Goal: Information Seeking & Learning: Learn about a topic

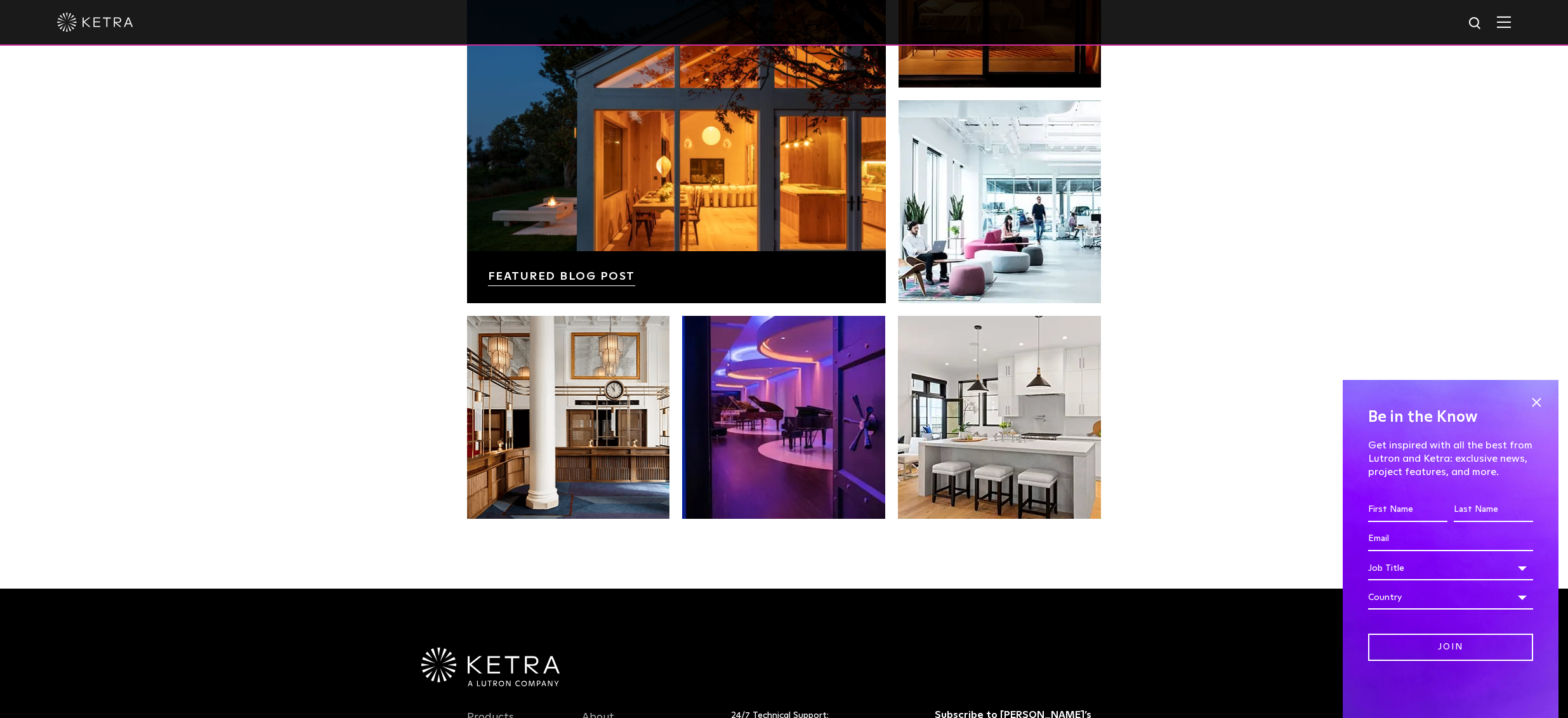
scroll to position [2541, 0]
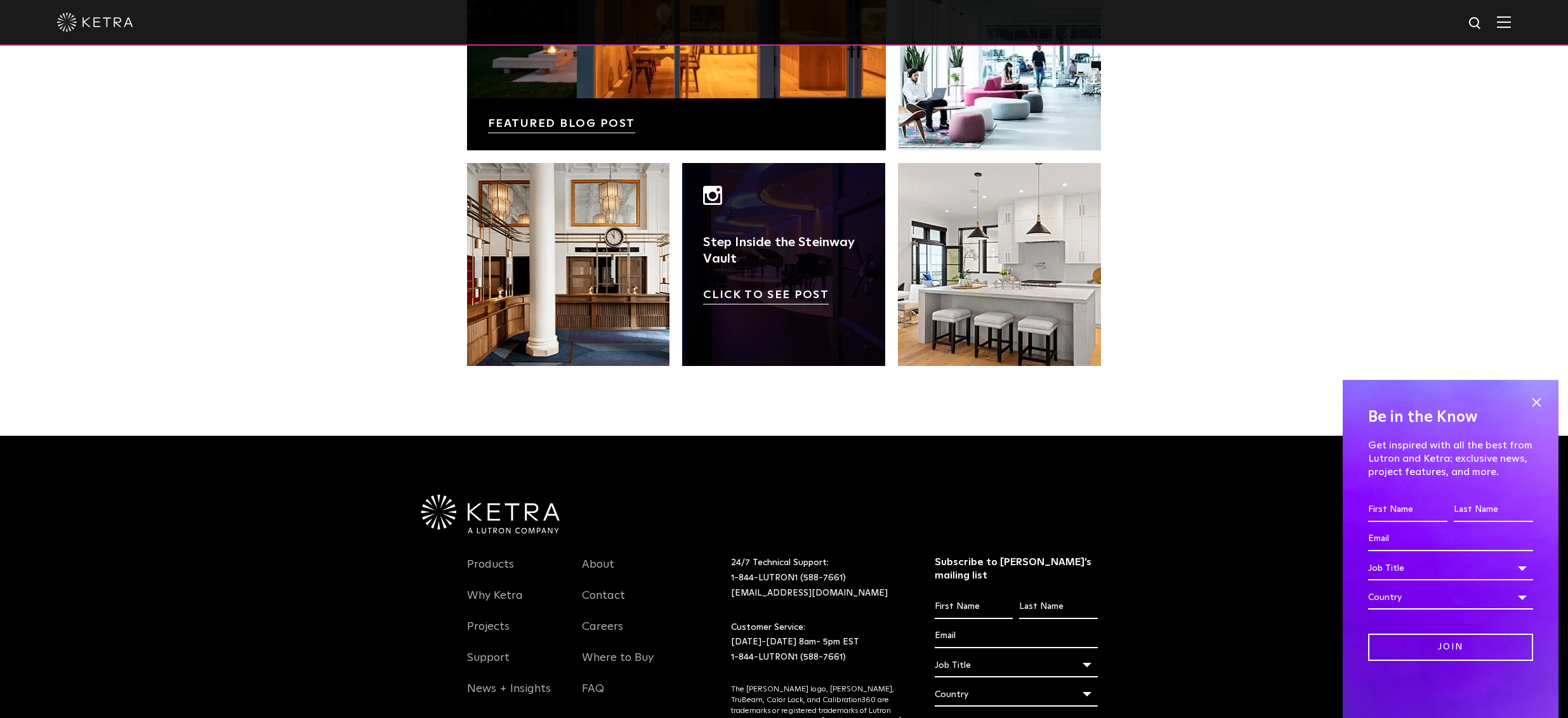
click at [826, 280] on link at bounding box center [783, 264] width 203 height 203
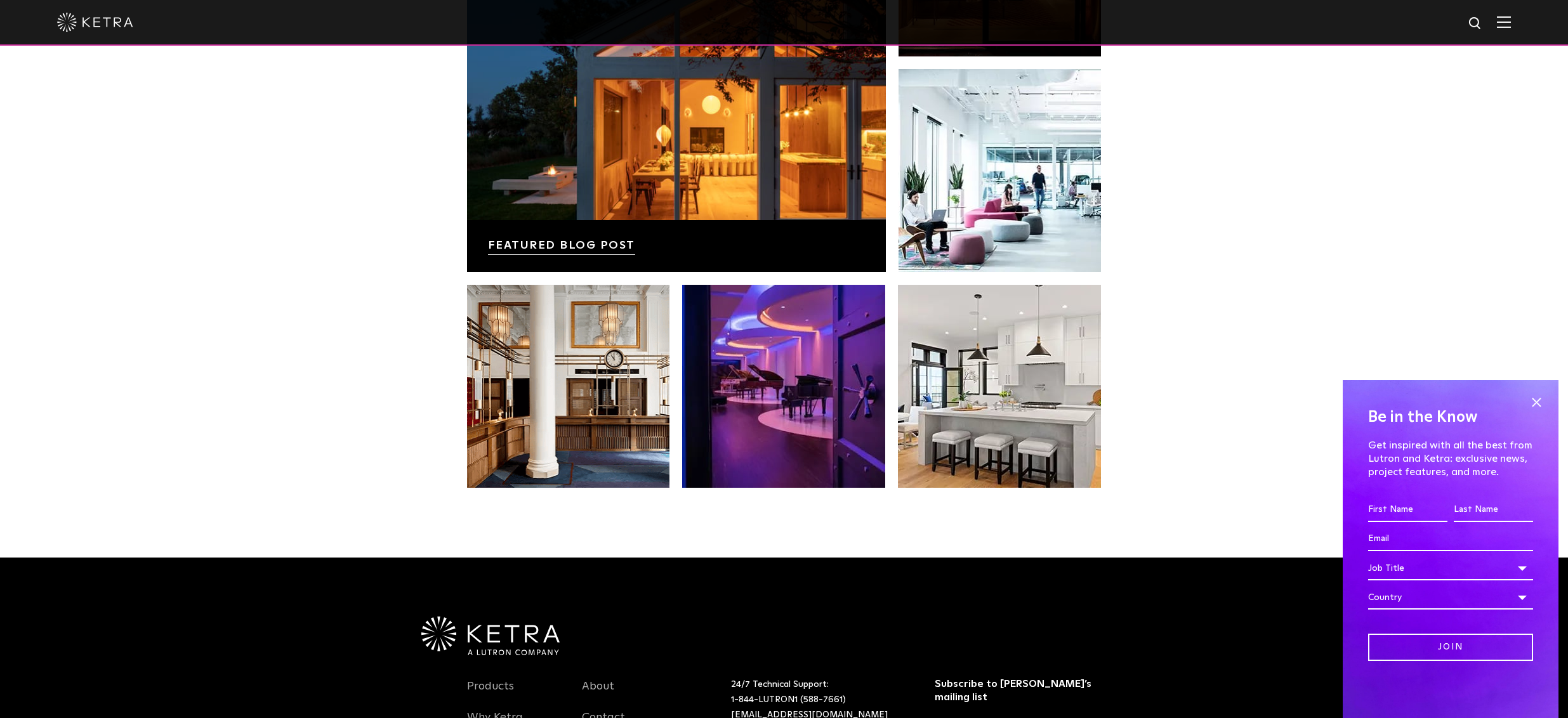
scroll to position [2224, 0]
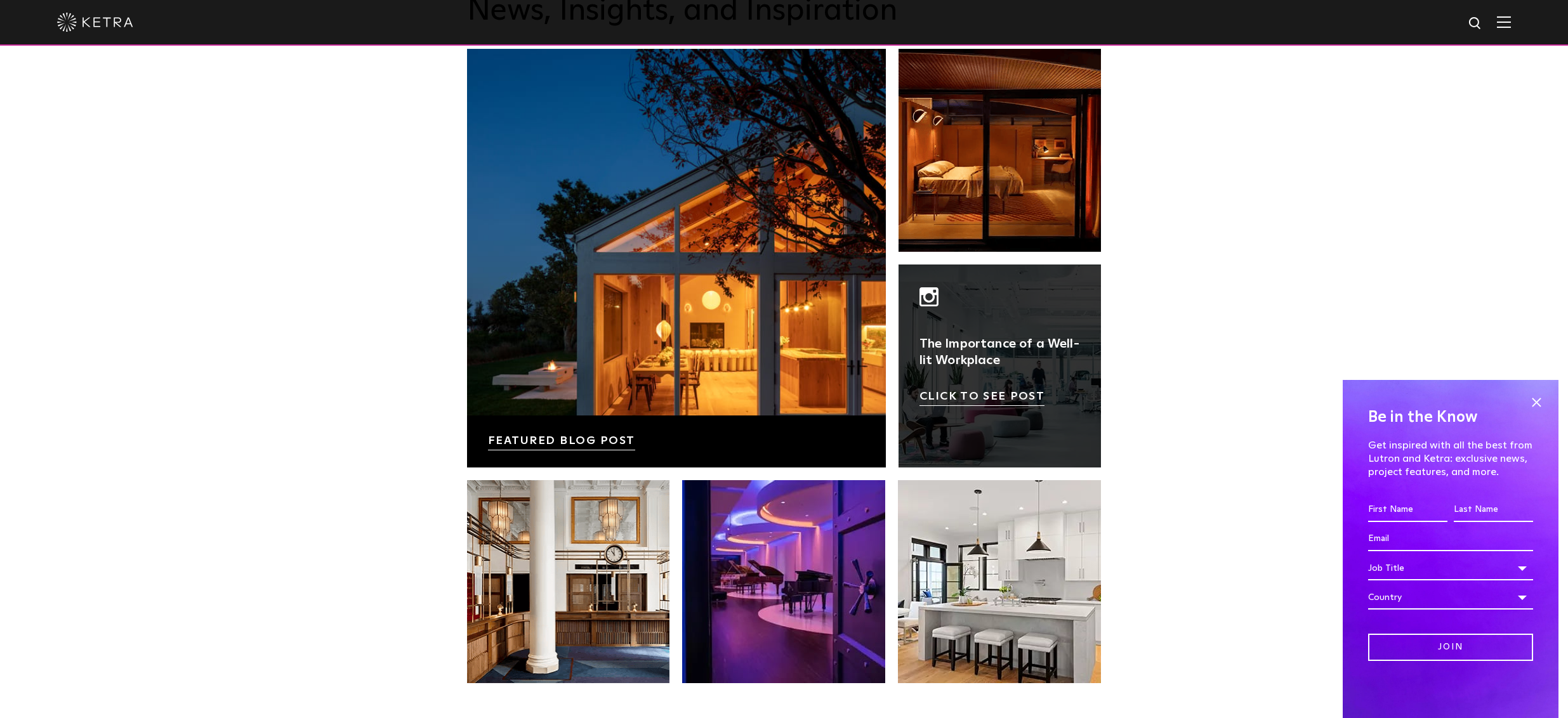
click at [1021, 381] on link at bounding box center [999, 366] width 203 height 203
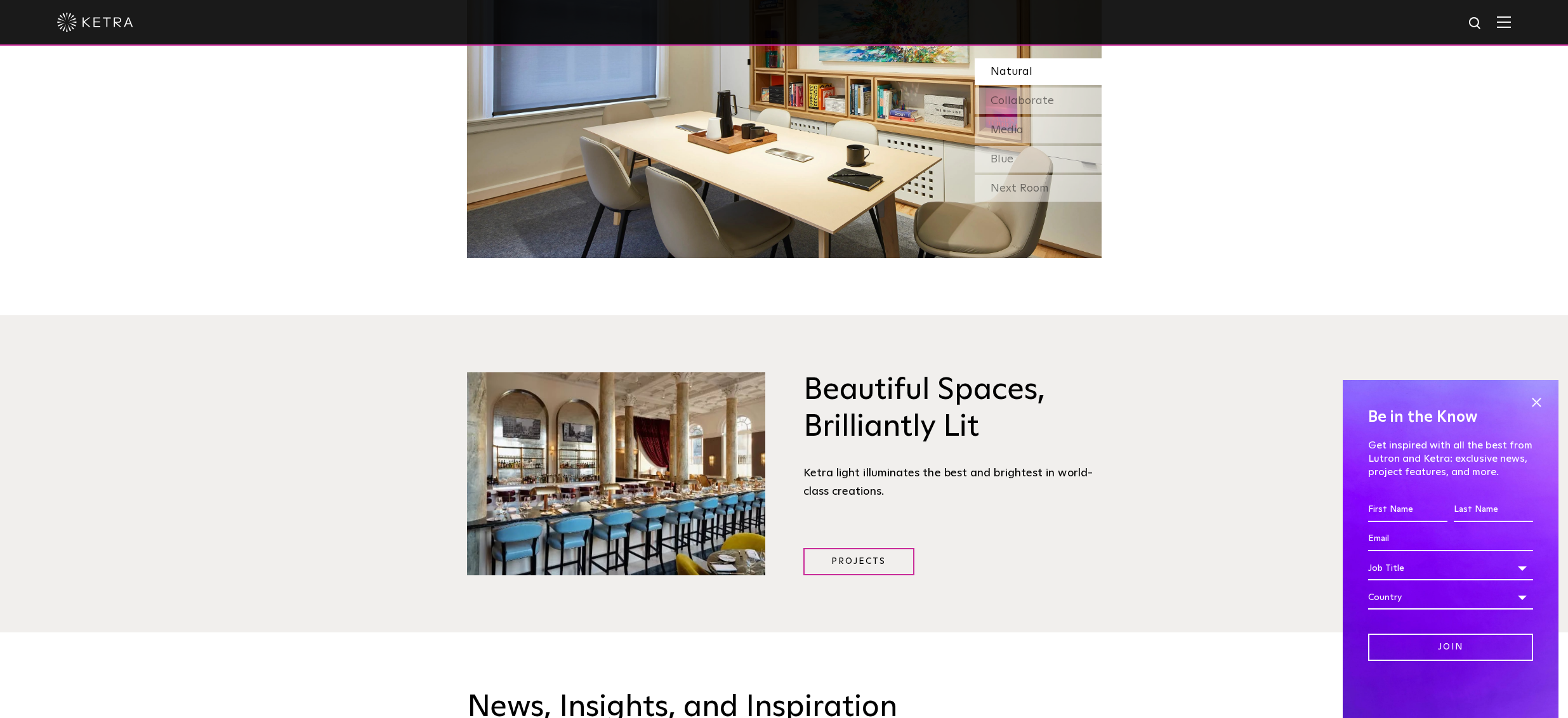
scroll to position [1526, 0]
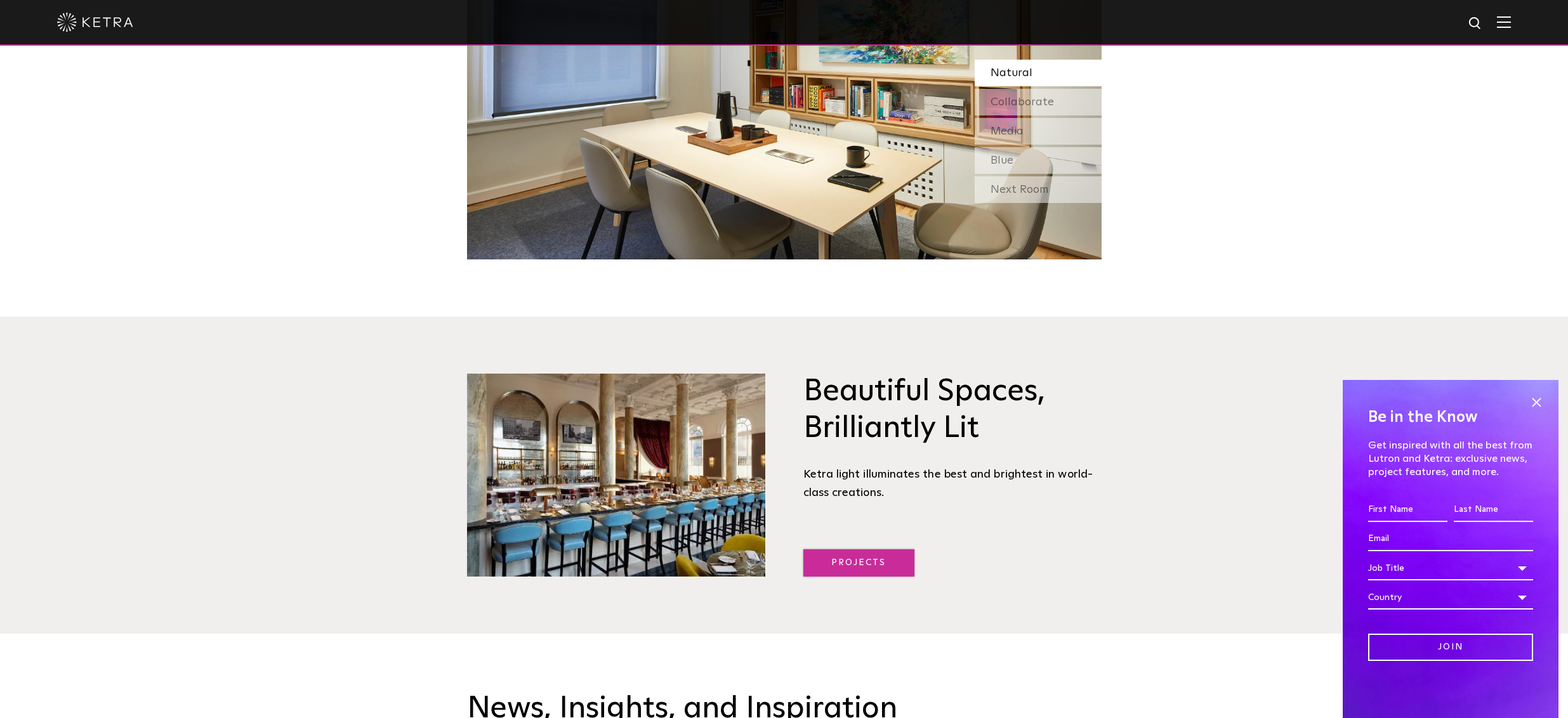
click at [867, 566] on link "Projects" at bounding box center [859, 563] width 111 height 27
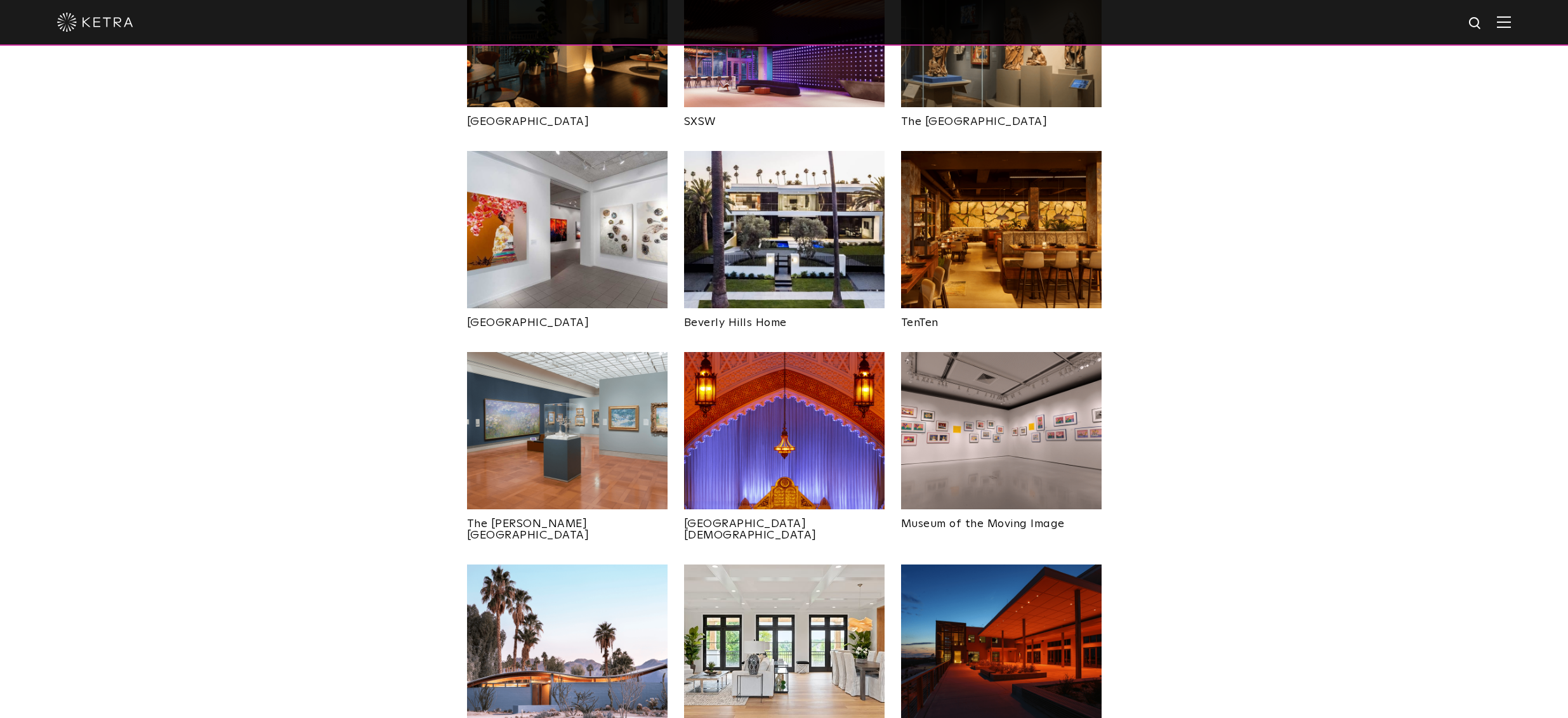
scroll to position [1332, 0]
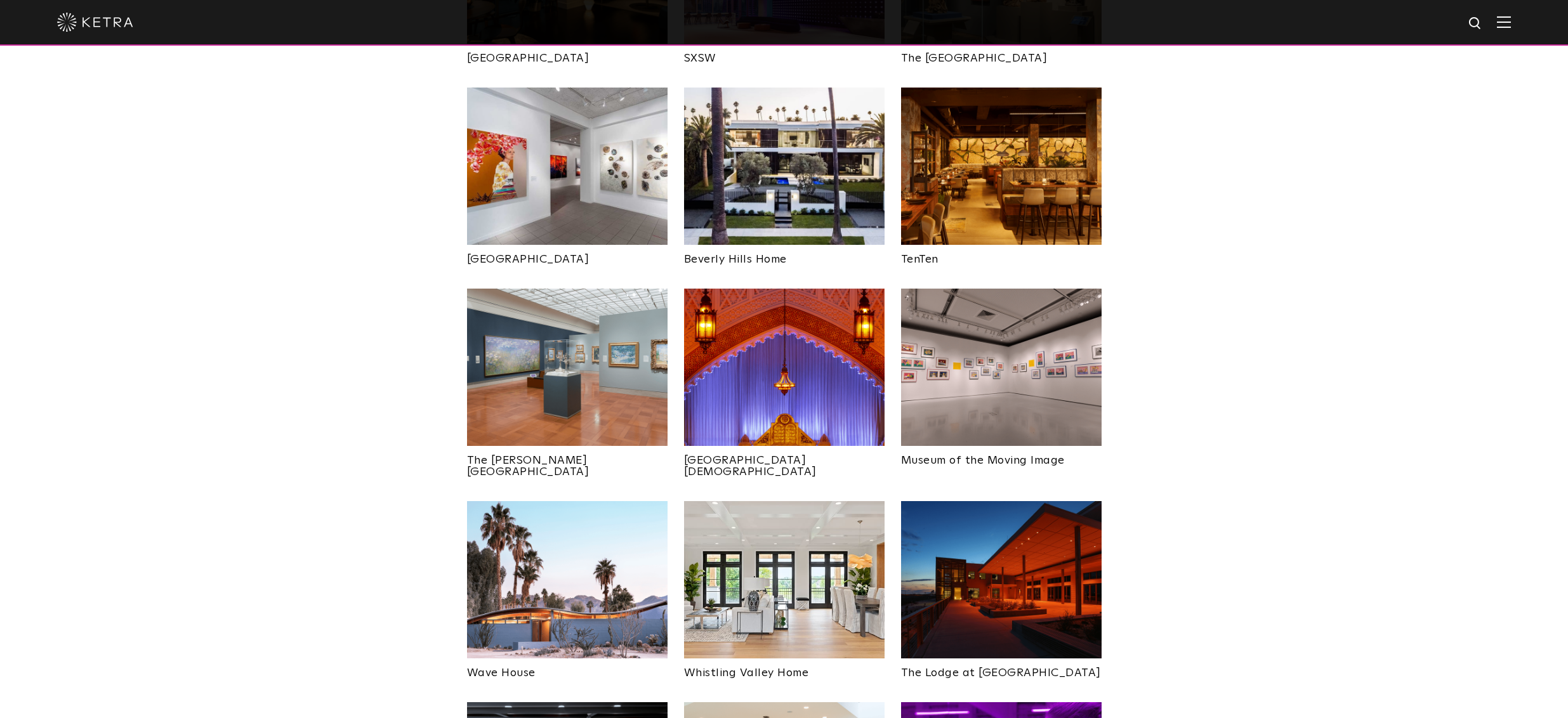
click at [797, 507] on img at bounding box center [784, 579] width 201 height 157
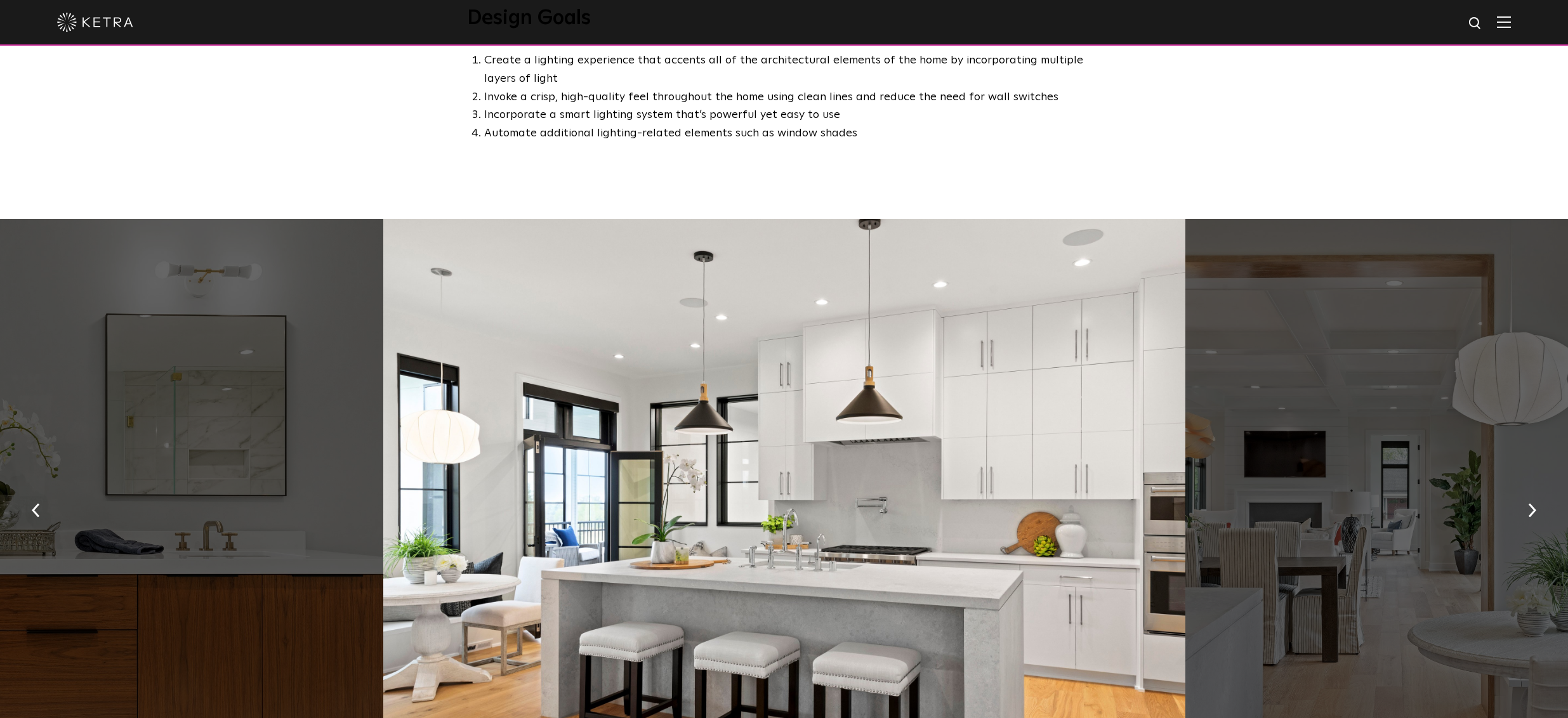
scroll to position [761, 0]
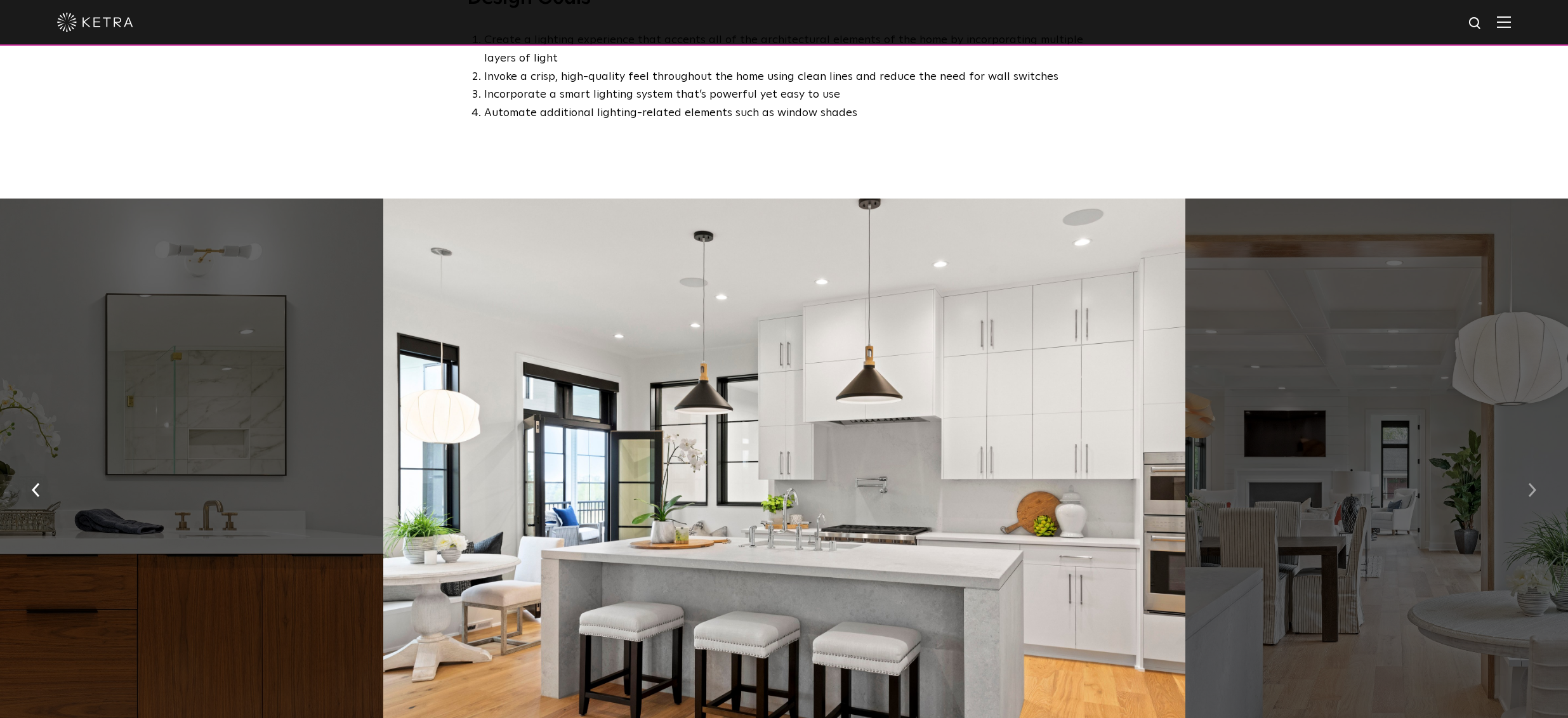
click at [1537, 493] on button "button" at bounding box center [1532, 489] width 27 height 44
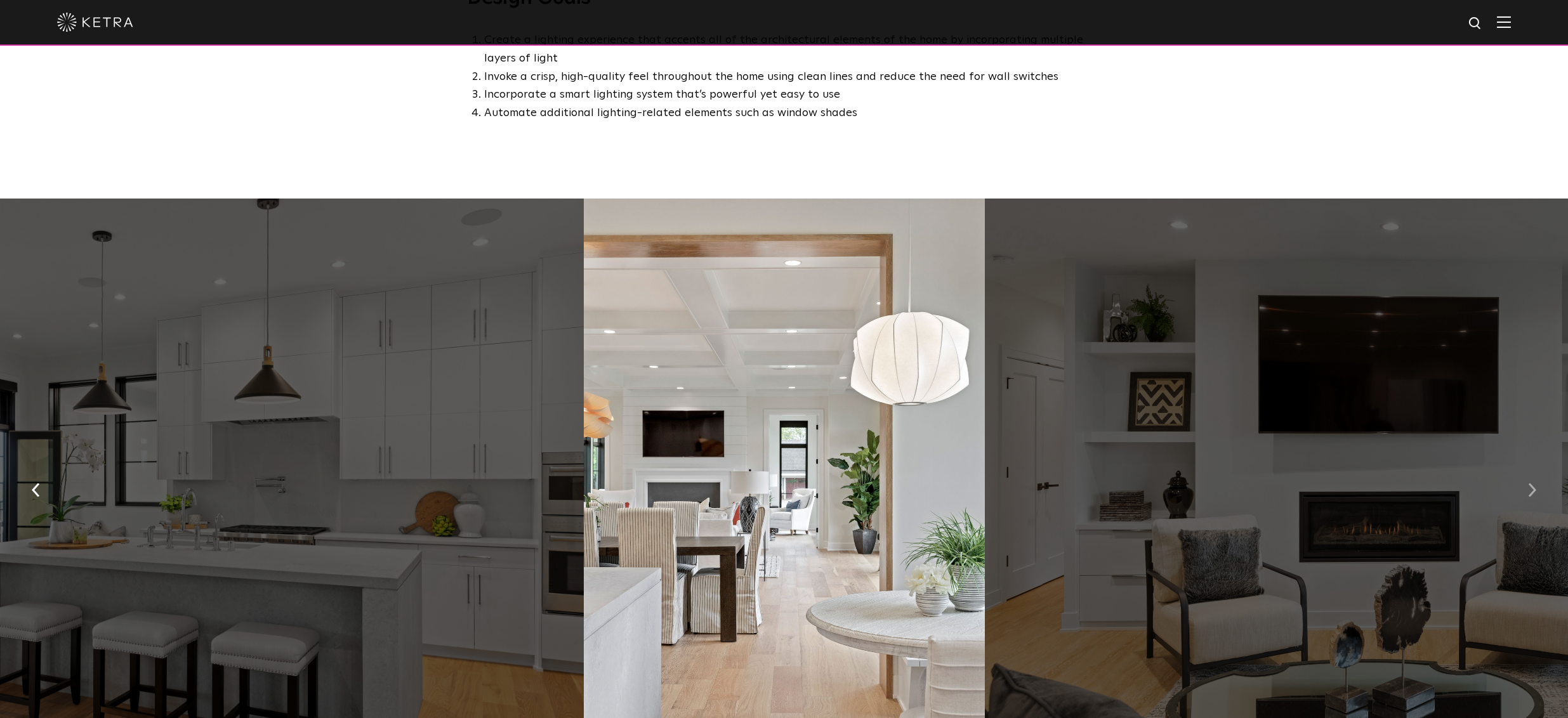
click at [1537, 493] on button "button" at bounding box center [1532, 489] width 27 height 44
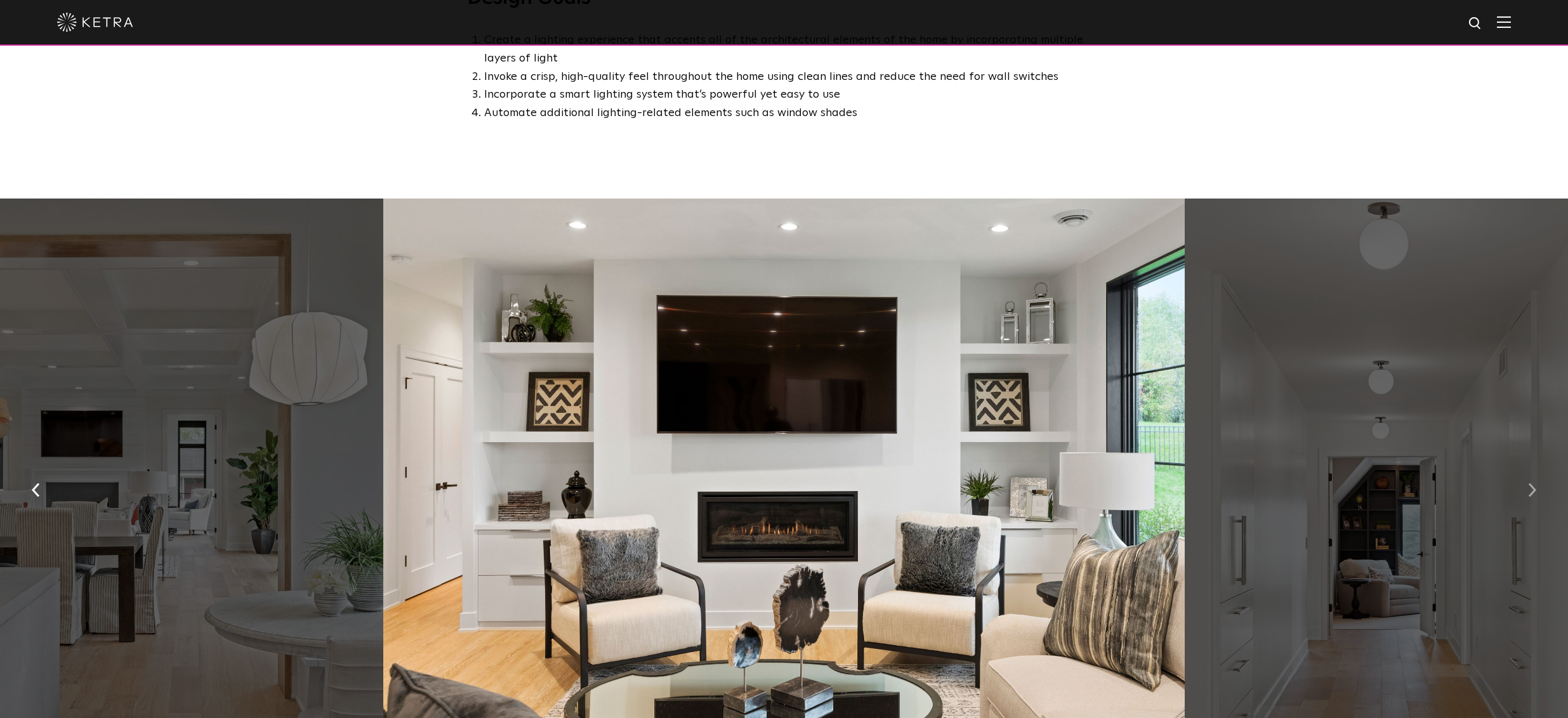
click at [1537, 493] on button "button" at bounding box center [1532, 489] width 27 height 44
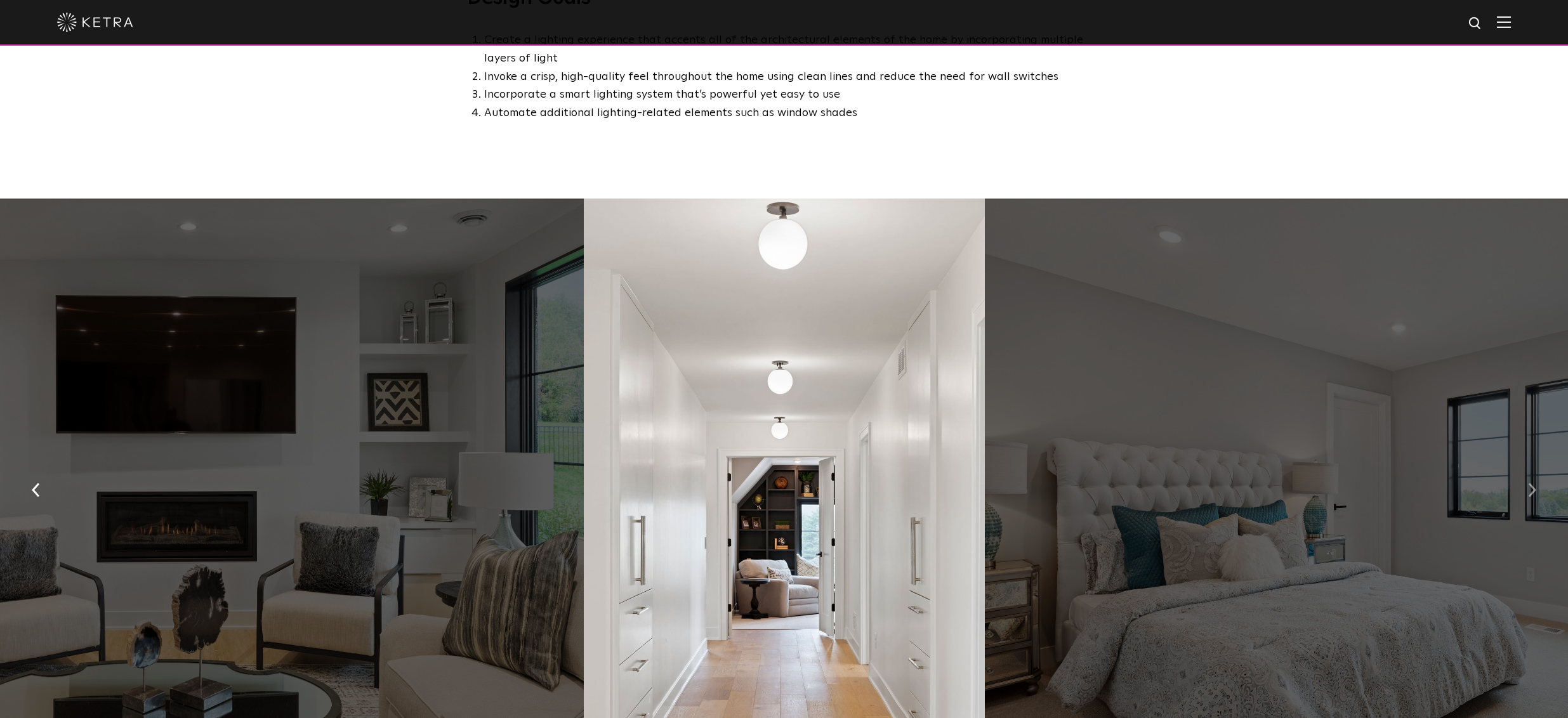
click at [1530, 496] on img "button" at bounding box center [1532, 489] width 9 height 14
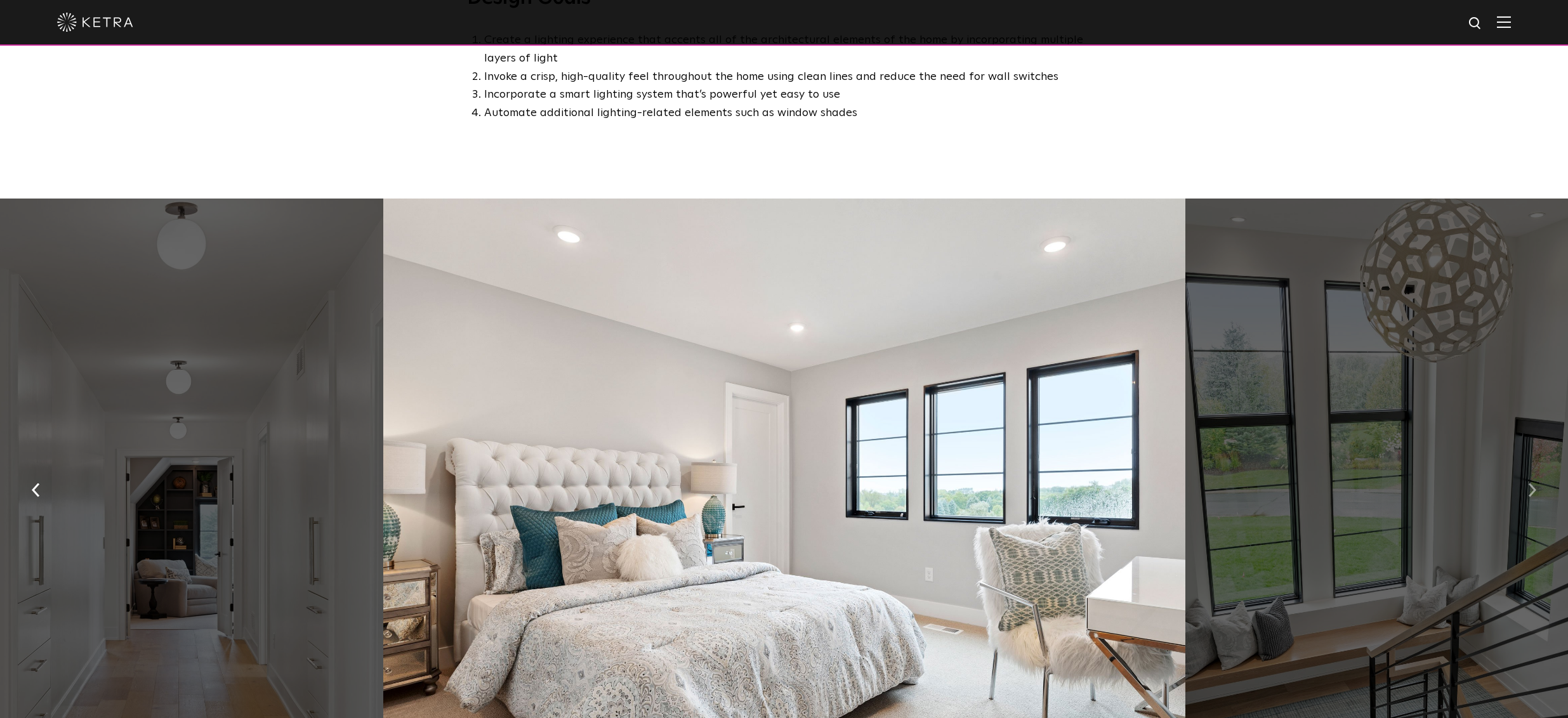
click at [1530, 496] on img "button" at bounding box center [1532, 489] width 9 height 14
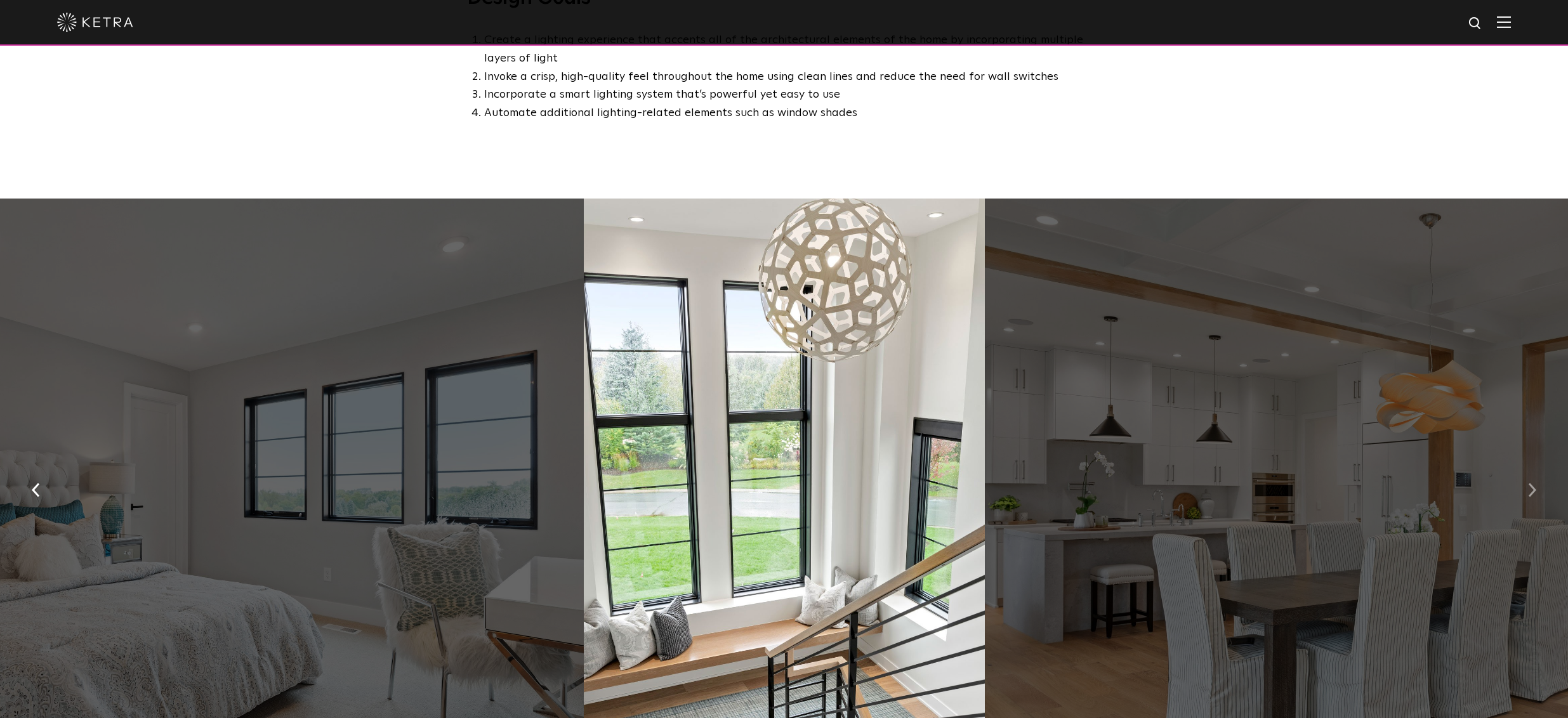
click at [1530, 496] on img "button" at bounding box center [1532, 489] width 9 height 14
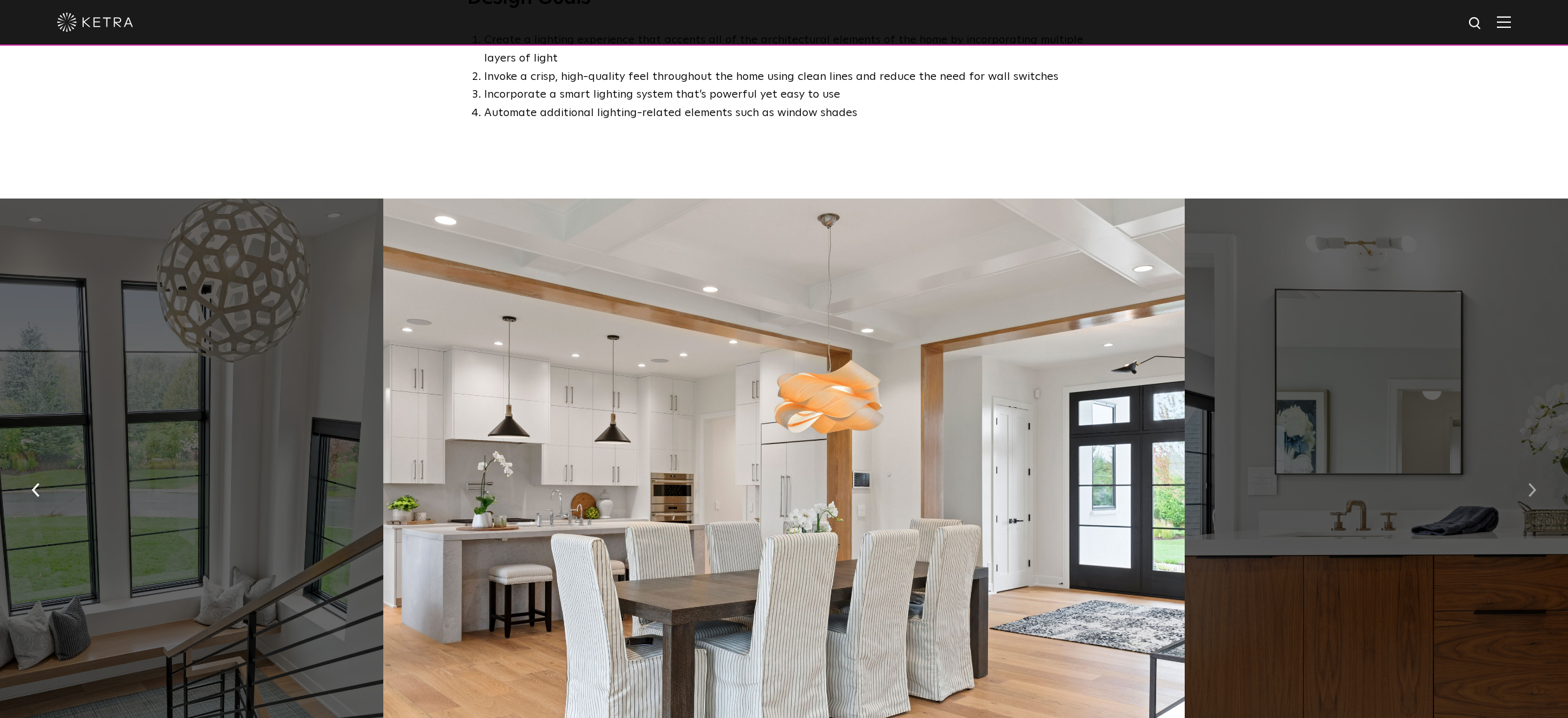
click at [1530, 496] on img "button" at bounding box center [1532, 489] width 9 height 14
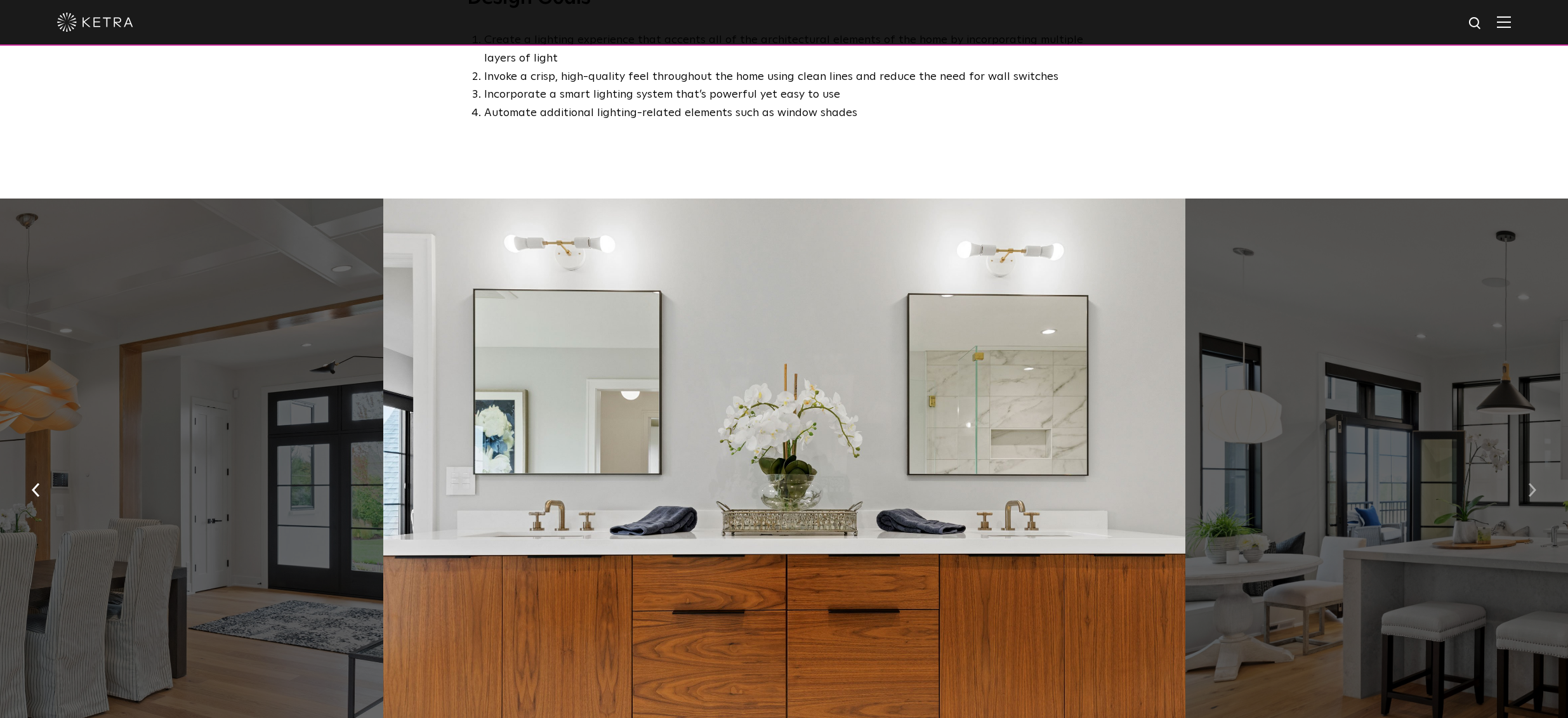
click at [1530, 496] on img "button" at bounding box center [1532, 489] width 9 height 14
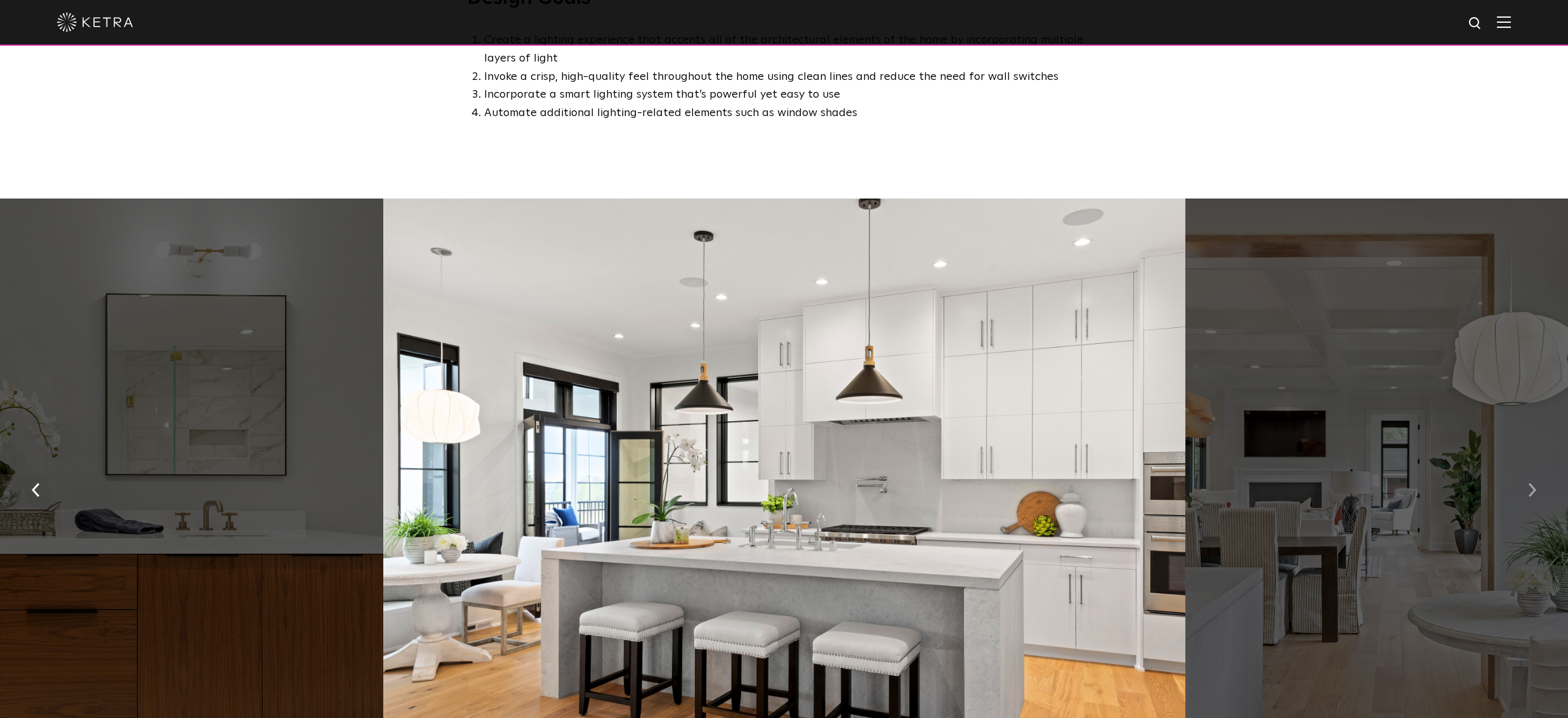
click at [1530, 496] on img "button" at bounding box center [1532, 489] width 9 height 14
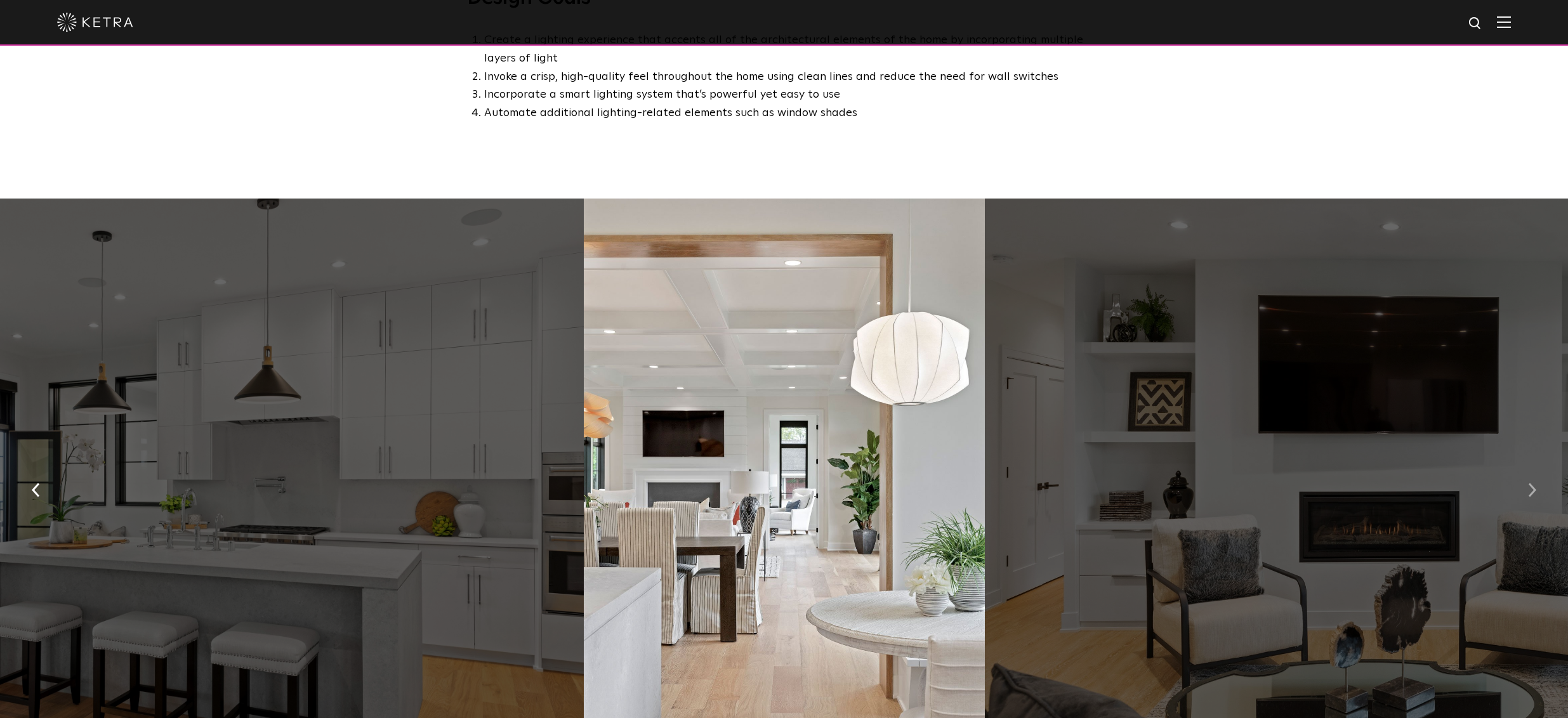
click at [1530, 496] on img "button" at bounding box center [1532, 489] width 9 height 14
